Goal: Task Accomplishment & Management: Complete application form

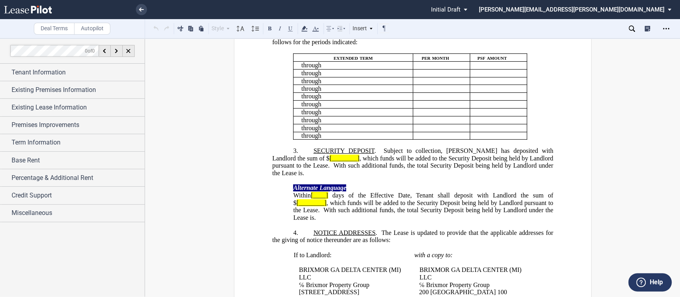
scroll to position [228, 0]
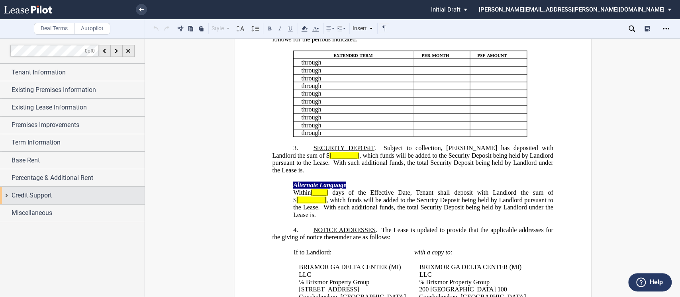
click at [4, 197] on div "Credit Support" at bounding box center [72, 195] width 145 height 17
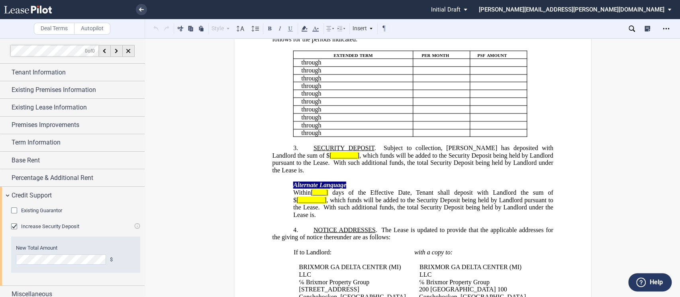
click at [13, 225] on div "Increase Security Deposit" at bounding box center [15, 227] width 8 height 8
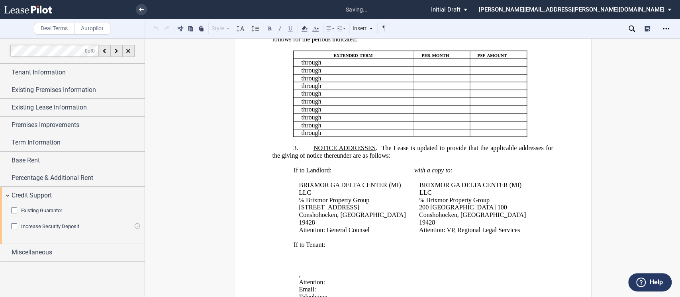
click at [12, 211] on div "Existing Guarantor" at bounding box center [15, 211] width 8 height 8
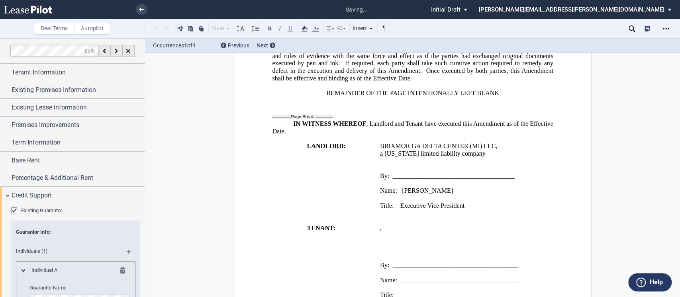
scroll to position [914, 0]
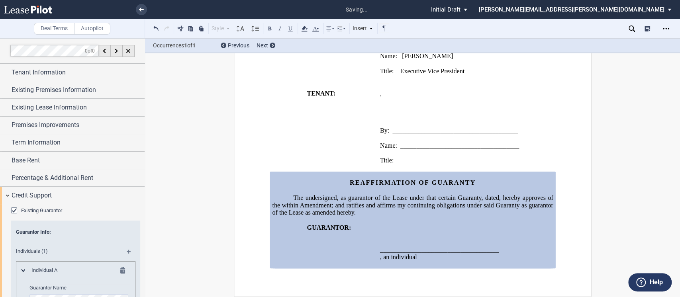
click at [294, 187] on p at bounding box center [412, 191] width 281 height 8
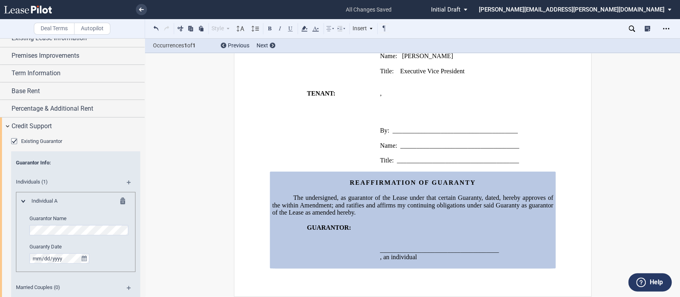
scroll to position [72, 0]
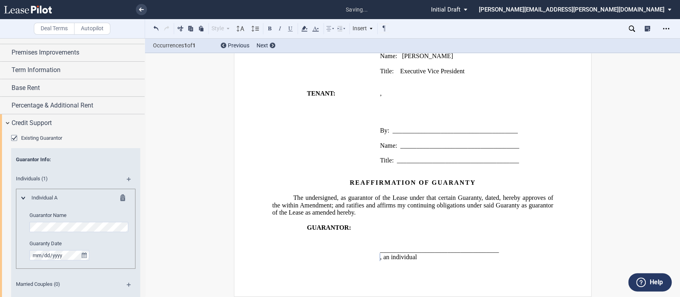
click at [194, 233] on div "Deal Terms Autopilot Style Normal 8pt 9pt 10pt 10.5pt 11pt 12pt 14pt 16pt Norma…" at bounding box center [340, 167] width 680 height 259
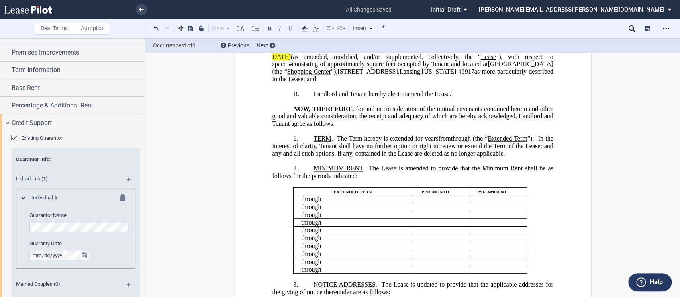
scroll to position [0, 0]
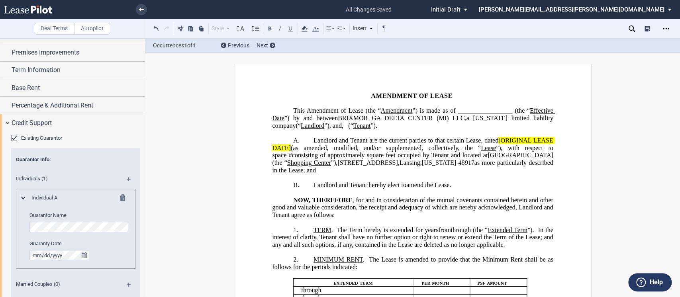
click at [661, 23] on div "Download Share Document Print Create a New Version Import Changes Compare Expre…" at bounding box center [665, 28] width 13 height 13
click at [664, 27] on icon "Open Lease options menu" at bounding box center [665, 28] width 6 height 6
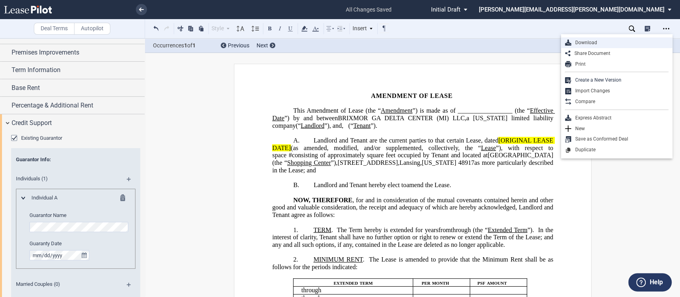
click at [597, 42] on div "Download" at bounding box center [619, 42] width 97 height 7
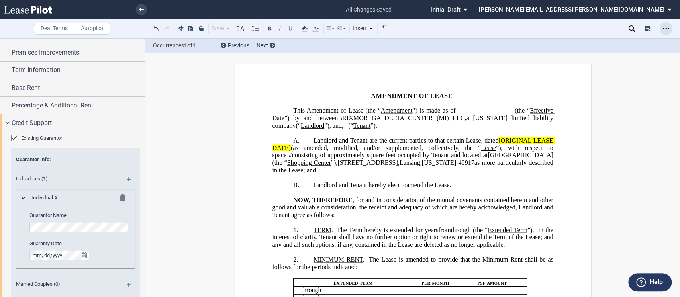
click at [662, 27] on icon "Open Lease options menu" at bounding box center [665, 28] width 6 height 6
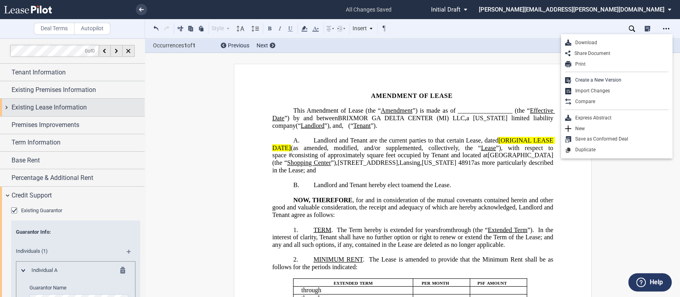
click at [5, 108] on div "Existing Lease Information" at bounding box center [72, 107] width 145 height 17
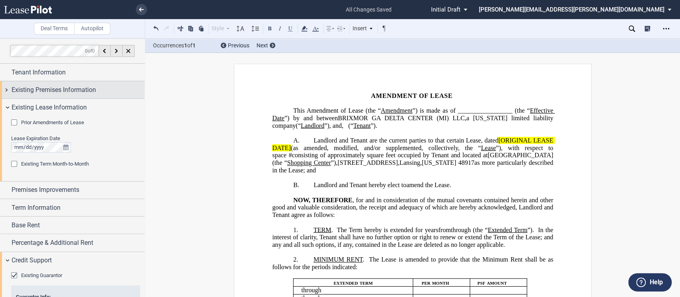
click at [6, 90] on div "Existing Premises Information" at bounding box center [72, 89] width 145 height 17
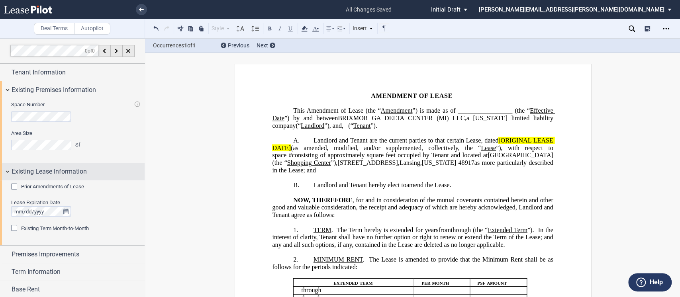
click at [8, 170] on div "Existing Lease Information" at bounding box center [72, 171] width 145 height 17
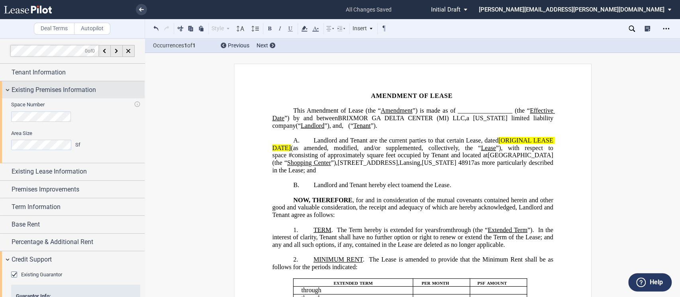
click at [7, 91] on div "Existing Premises Information" at bounding box center [72, 89] width 145 height 17
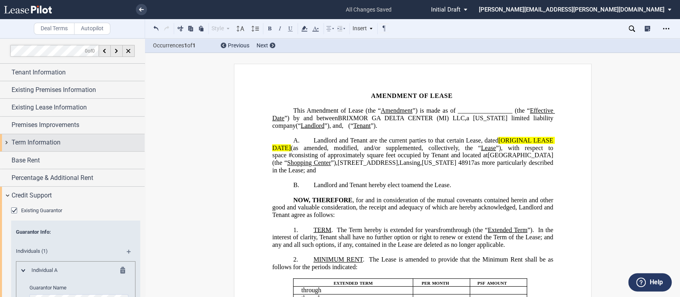
click at [6, 142] on div "Term Information" at bounding box center [72, 142] width 145 height 17
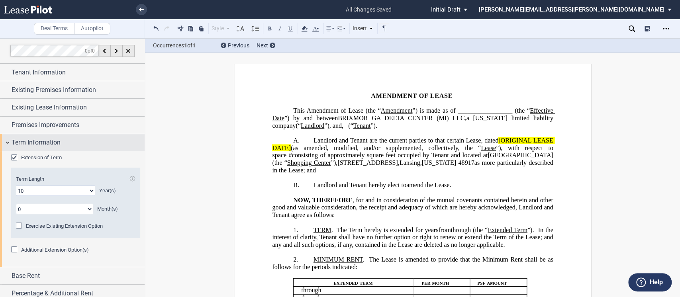
click at [6, 142] on div "Term Information" at bounding box center [72, 142] width 145 height 17
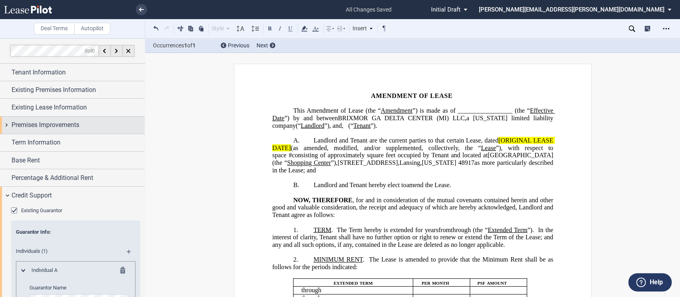
click at [10, 123] on div "Premises Improvements" at bounding box center [72, 125] width 145 height 17
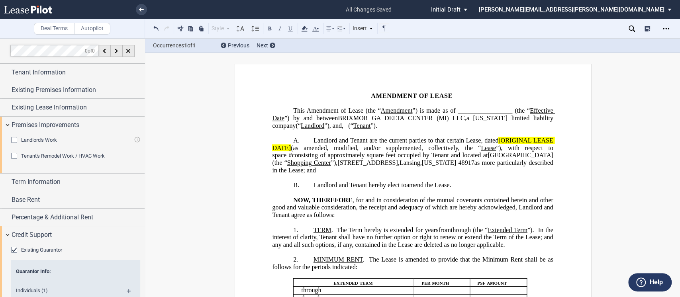
click at [13, 156] on div "Tenant's Remodel Work / HVAC Work" at bounding box center [15, 157] width 8 height 8
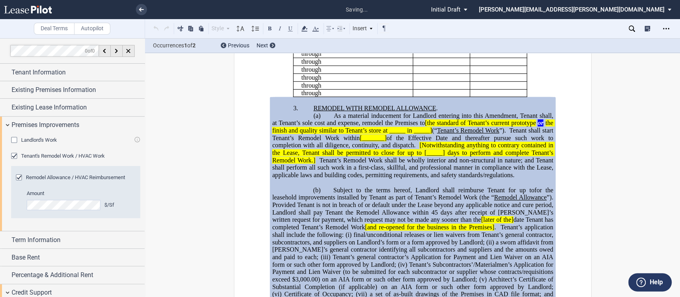
scroll to position [350, 0]
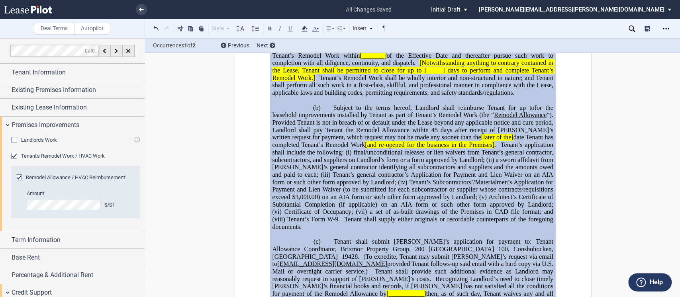
click at [343, 186] on span "Tenant’s general contractor’s Application for Payment and Lien Waiver on an AIA…" at bounding box center [413, 178] width 282 height 14
click at [666, 29] on use "Open Lease options menu" at bounding box center [665, 28] width 6 height 1
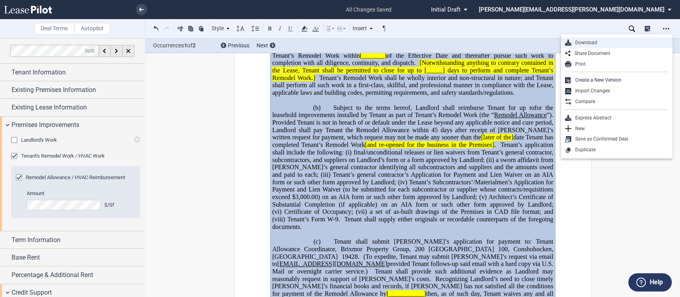
click at [586, 41] on div "Download" at bounding box center [619, 42] width 97 height 7
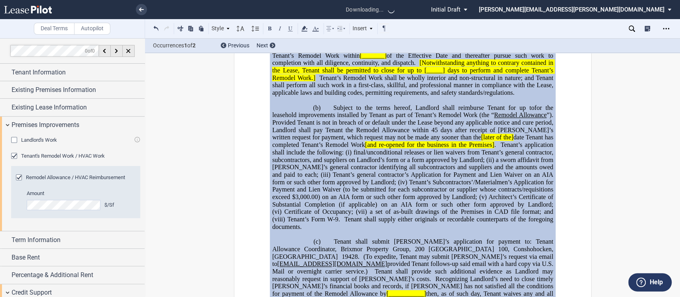
click at [586, 41] on div "Occurrences 1 of 2 Previous Next" at bounding box center [412, 46] width 535 height 14
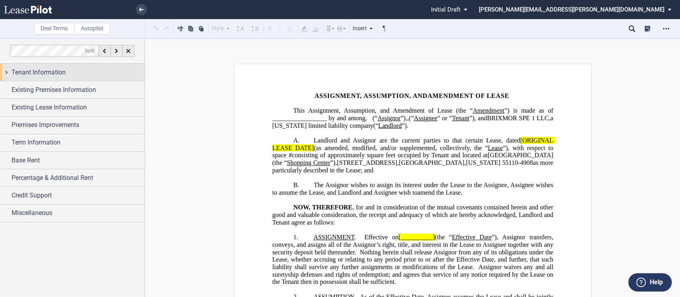
click at [5, 70] on div "Tenant Information" at bounding box center [72, 72] width 145 height 17
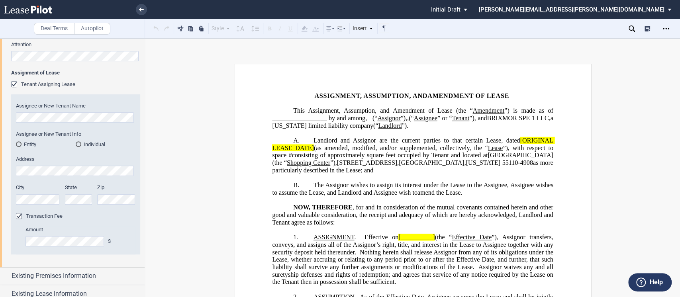
scroll to position [307, 0]
drag, startPoint x: 145, startPoint y: 207, endPoint x: 145, endPoint y: 234, distance: 26.7
click at [145, 234] on div "Deal Terms Autopilot Style Normal 8pt 9pt 10pt 10.5pt 11pt 12pt 14pt 16pt Norma…" at bounding box center [340, 167] width 680 height 259
click at [22, 142] on md-radio-button "Entity" at bounding box center [46, 142] width 60 height 7
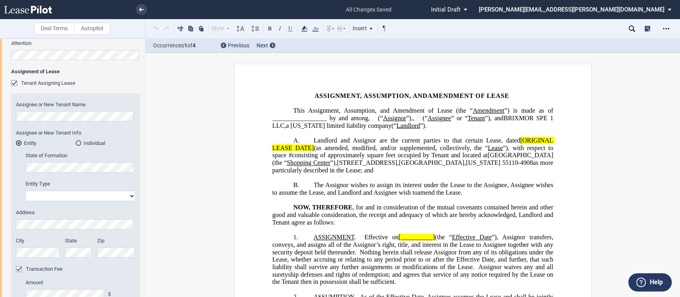
click at [47, 193] on select "Corporation Limited Liability Company General Partnership Limited Partnership O…" at bounding box center [80, 196] width 110 height 10
select select "corporation"
click at [25, 191] on select "Corporation Limited Liability Company General Partnership Limited Partnership O…" at bounding box center [80, 196] width 110 height 10
drag, startPoint x: 145, startPoint y: 159, endPoint x: 146, endPoint y: 125, distance: 33.9
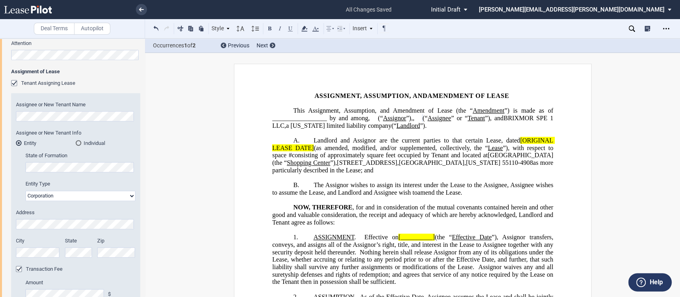
click at [146, 125] on div "Deal Terms Autopilot Style A. Recital 1. Section (a) Subsection Normal Normal 8…" at bounding box center [340, 167] width 680 height 259
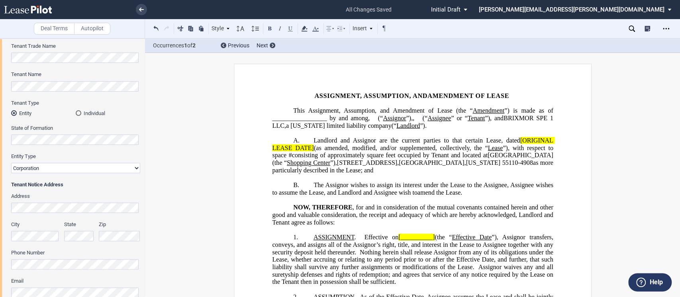
scroll to position [0, 0]
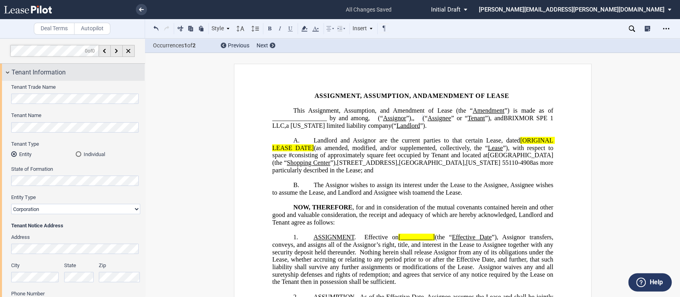
click at [8, 70] on div "Tenant Information" at bounding box center [72, 72] width 145 height 17
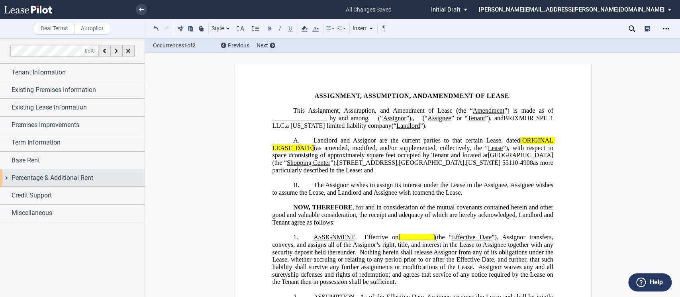
click at [7, 176] on div "Percentage & Additional Rent" at bounding box center [72, 177] width 145 height 17
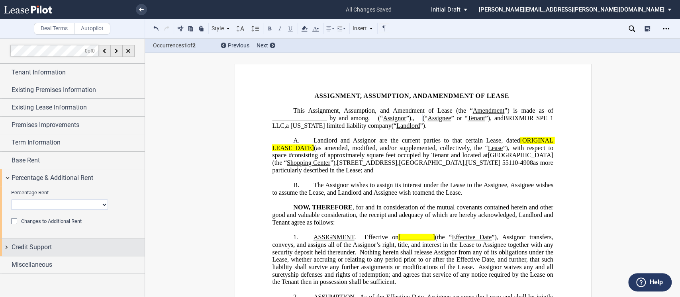
click at [3, 244] on div "Credit Support" at bounding box center [72, 247] width 145 height 17
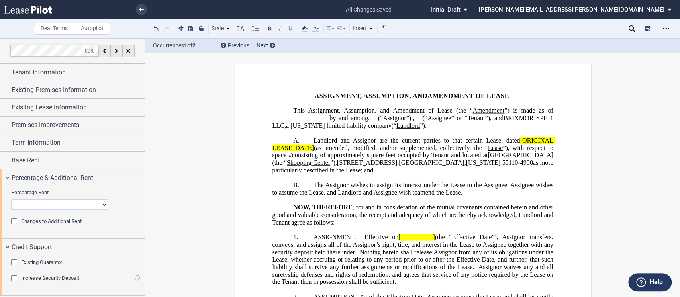
click at [15, 262] on div "Existing Guarantor" at bounding box center [15, 263] width 8 height 8
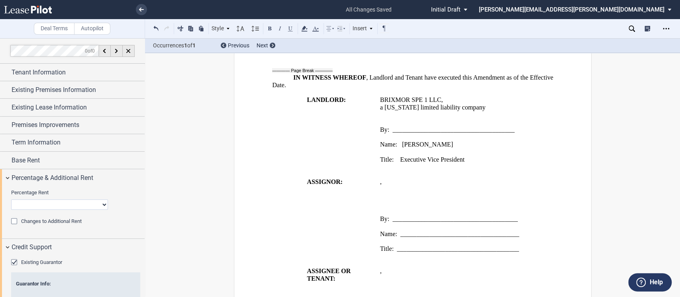
scroll to position [1086, 0]
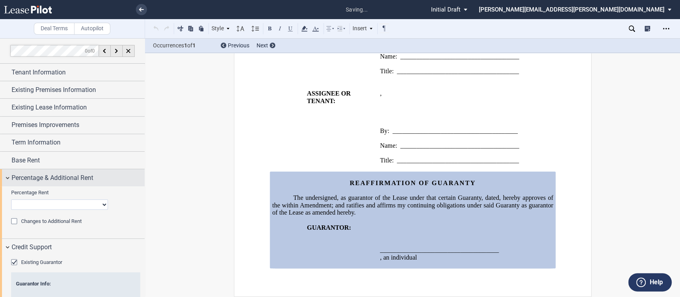
click at [142, 179] on div "Percentage & Additional Rent" at bounding box center [78, 178] width 133 height 10
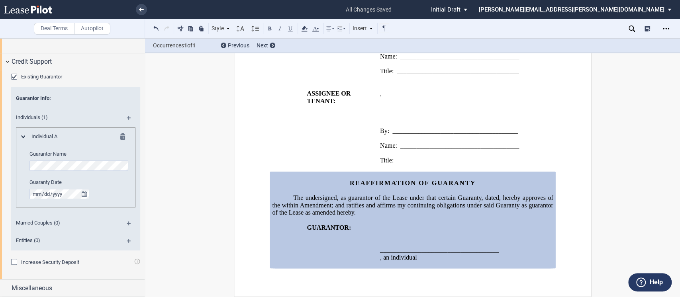
drag, startPoint x: 121, startPoint y: 150, endPoint x: 141, endPoint y: 164, distance: 24.0
click at [141, 164] on div "Existing Guarantor Guarantor Info : Individuals (1) Individual A Guarantor Name…" at bounding box center [72, 174] width 145 height 209
click at [664, 26] on icon "Open Lease options menu" at bounding box center [665, 28] width 6 height 6
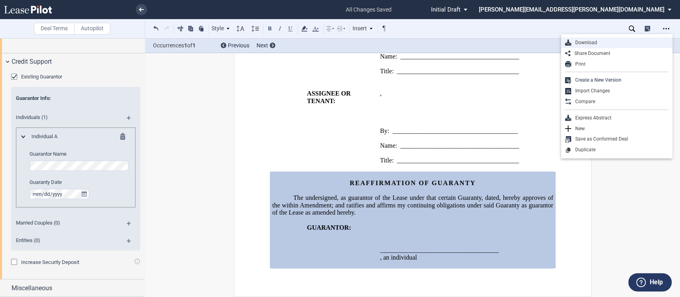
click at [580, 45] on div "Download" at bounding box center [619, 42] width 97 height 7
